Goal: Download file/media

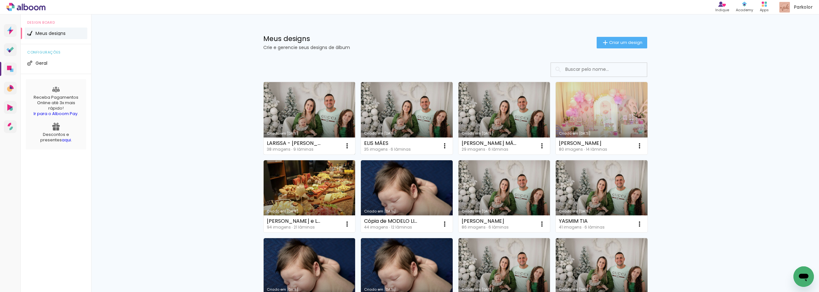
click at [300, 131] on link "Criado em [DATE]" at bounding box center [310, 118] width 92 height 72
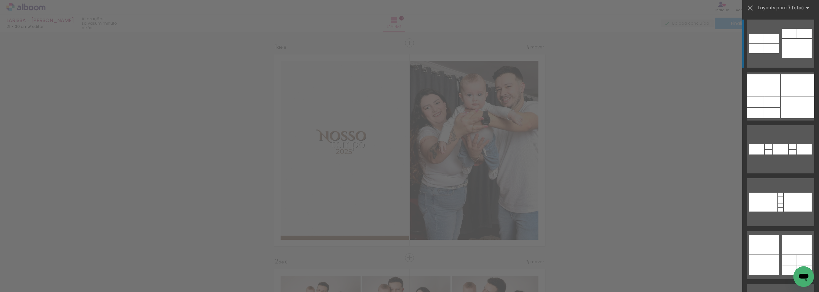
scroll to position [1081, 0]
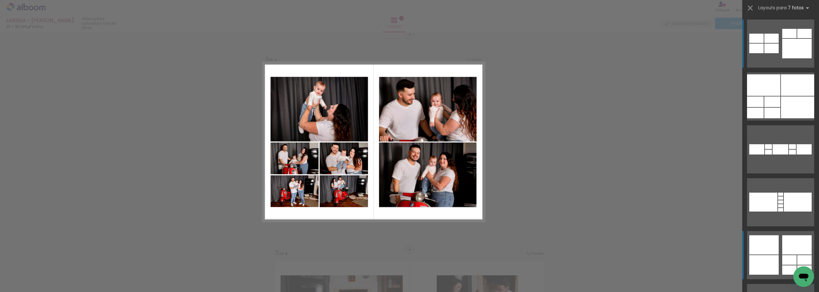
click at [765, 96] on div at bounding box center [763, 84] width 33 height 21
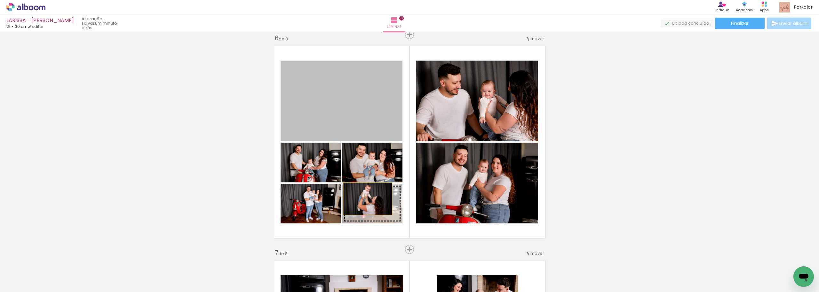
drag, startPoint x: 371, startPoint y: 97, endPoint x: 366, endPoint y: 198, distance: 101.6
click at [0, 0] on slot at bounding box center [0, 0] width 0 height 0
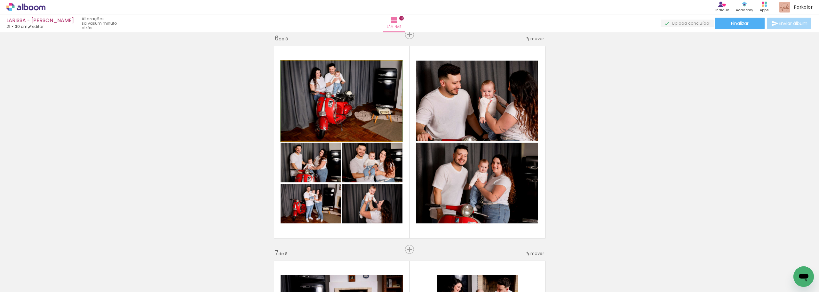
click at [372, 114] on quentale-photo at bounding box center [342, 101] width 122 height 81
click at [322, 170] on quentale-photo at bounding box center [311, 162] width 60 height 40
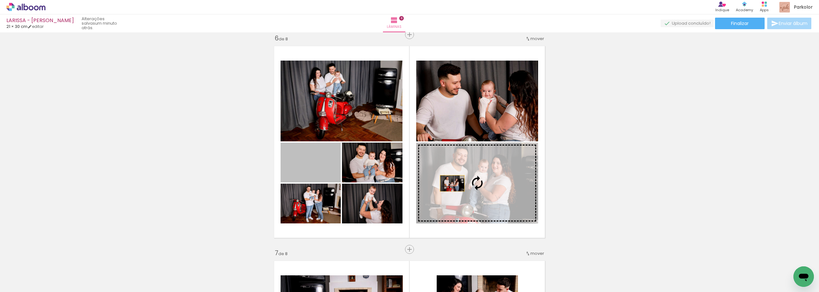
drag, startPoint x: 317, startPoint y: 167, endPoint x: 454, endPoint y: 183, distance: 137.3
click at [0, 0] on slot at bounding box center [0, 0] width 0 height 0
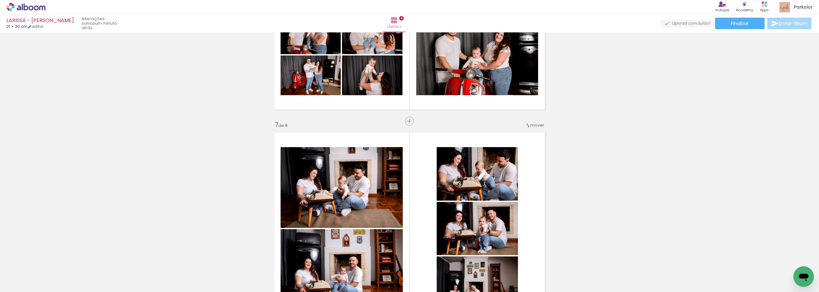
scroll to position [1305, 0]
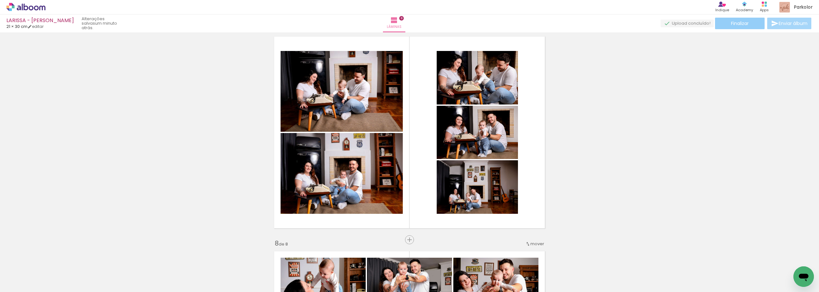
click at [732, 28] on paper-button "Finalizar" at bounding box center [740, 24] width 50 height 12
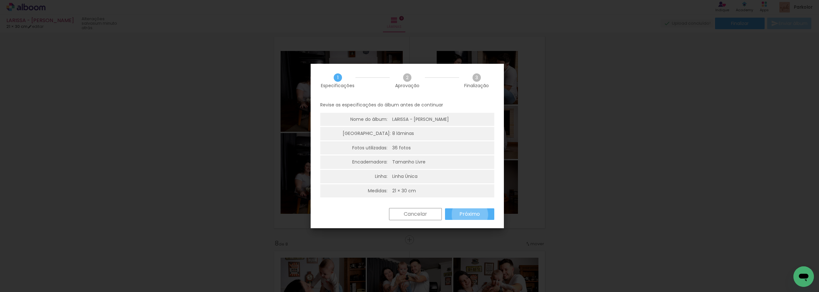
click at [0, 0] on slot "Próximo" at bounding box center [0, 0] width 0 height 0
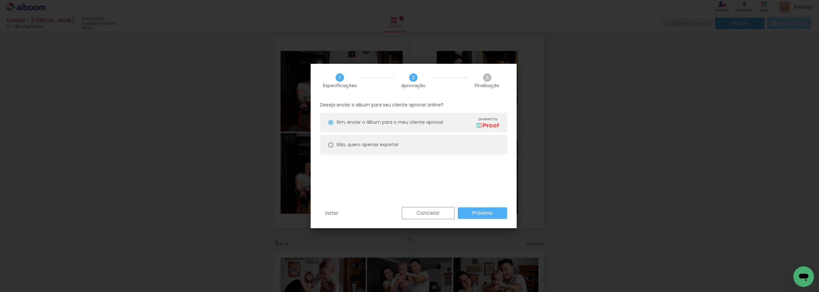
click at [420, 150] on paper-radio-button "Não, quero apenas exportar" at bounding box center [413, 144] width 187 height 19
type paper-radio-button "on"
click at [475, 208] on paper-button "Próximo" at bounding box center [482, 213] width 49 height 12
type input "Alta, 300 DPI"
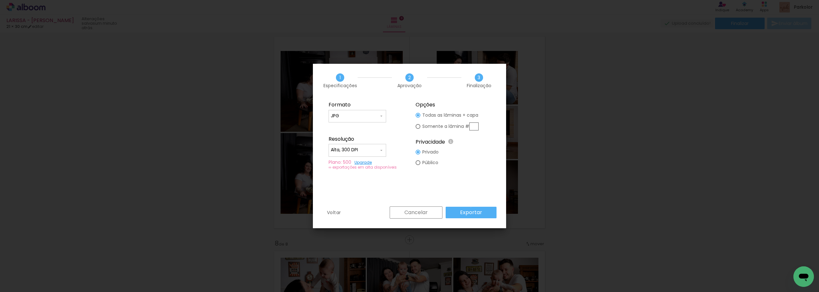
click at [472, 207] on paper-button "Exportar" at bounding box center [471, 212] width 51 height 12
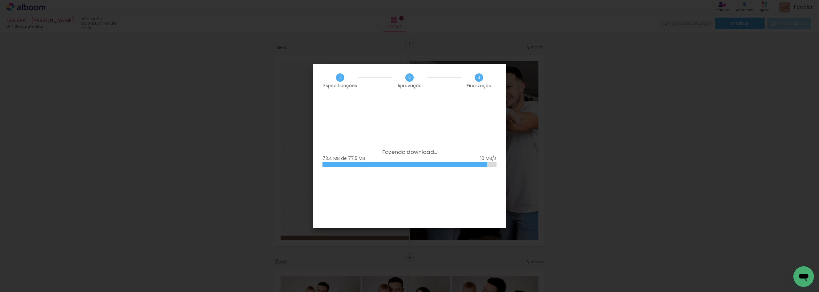
scroll to position [1305, 0]
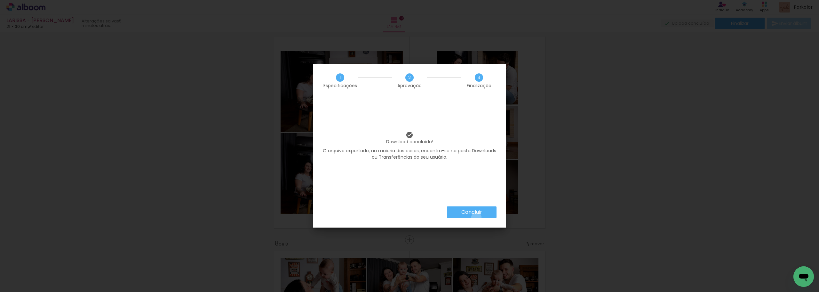
click at [476, 217] on paper-button "Concluir" at bounding box center [472, 212] width 50 height 12
